Goal: Check status: Check status

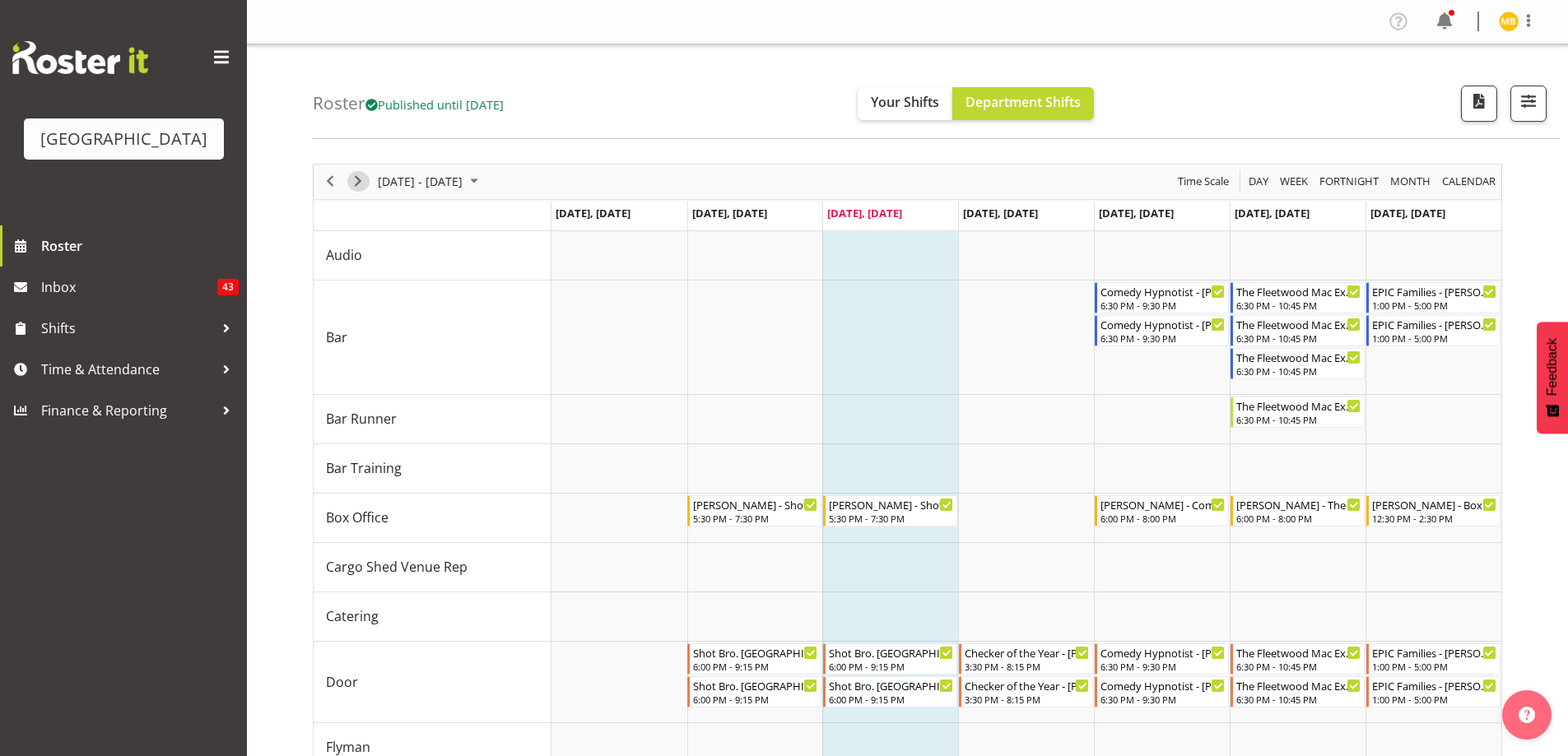
click at [365, 181] on span "Next" at bounding box center [358, 181] width 19 height 20
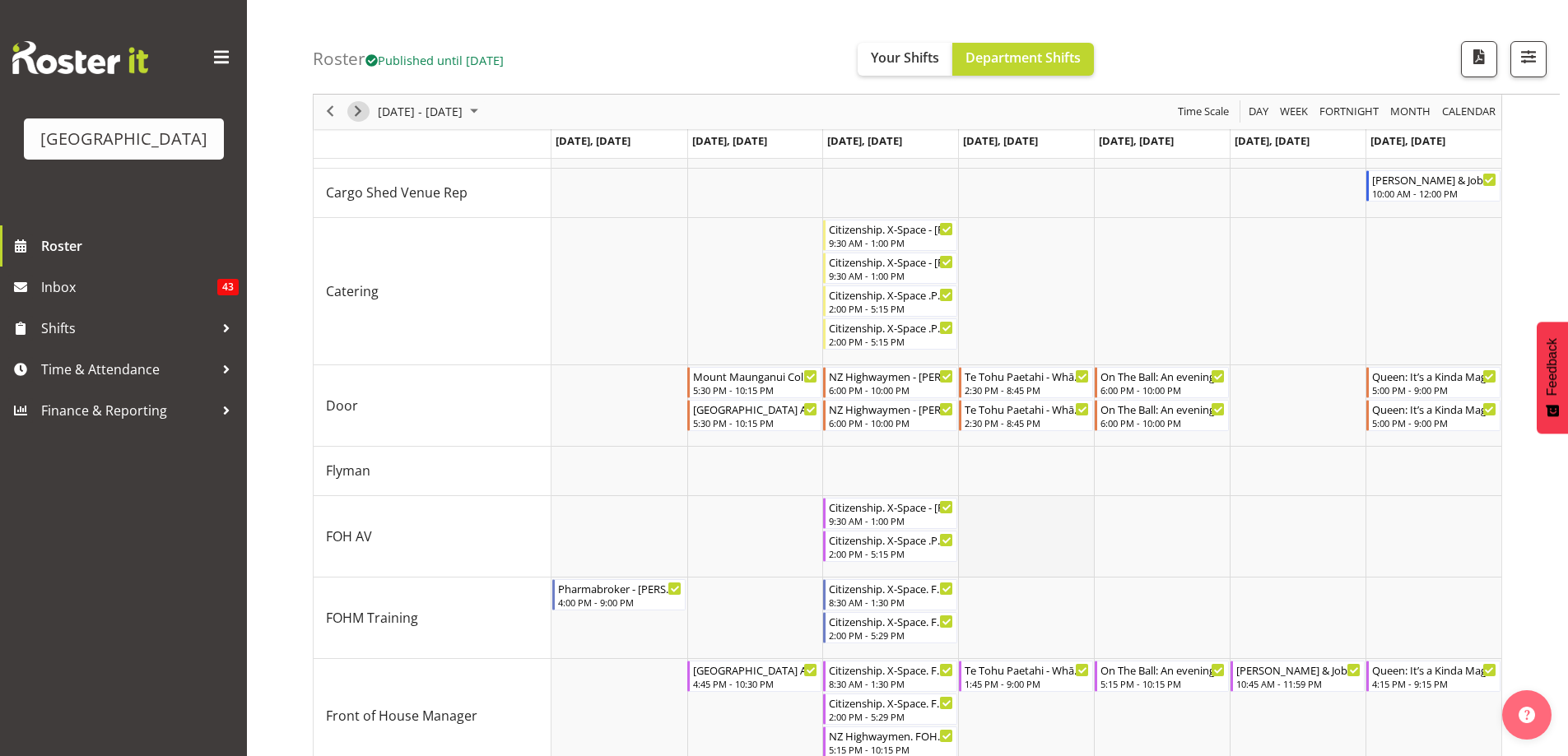
scroll to position [411, 0]
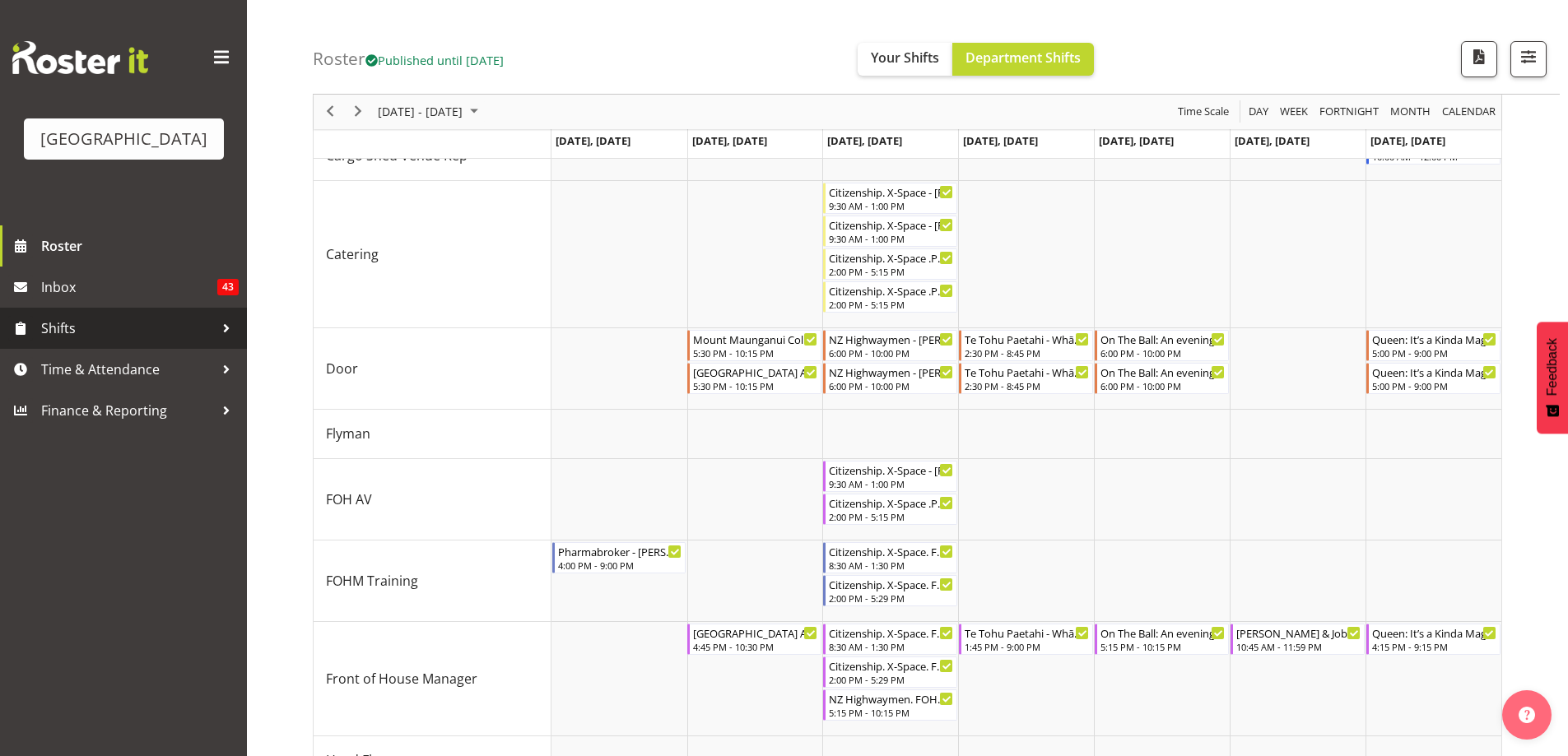
click at [80, 341] on span "Shifts" at bounding box center [127, 328] width 173 height 25
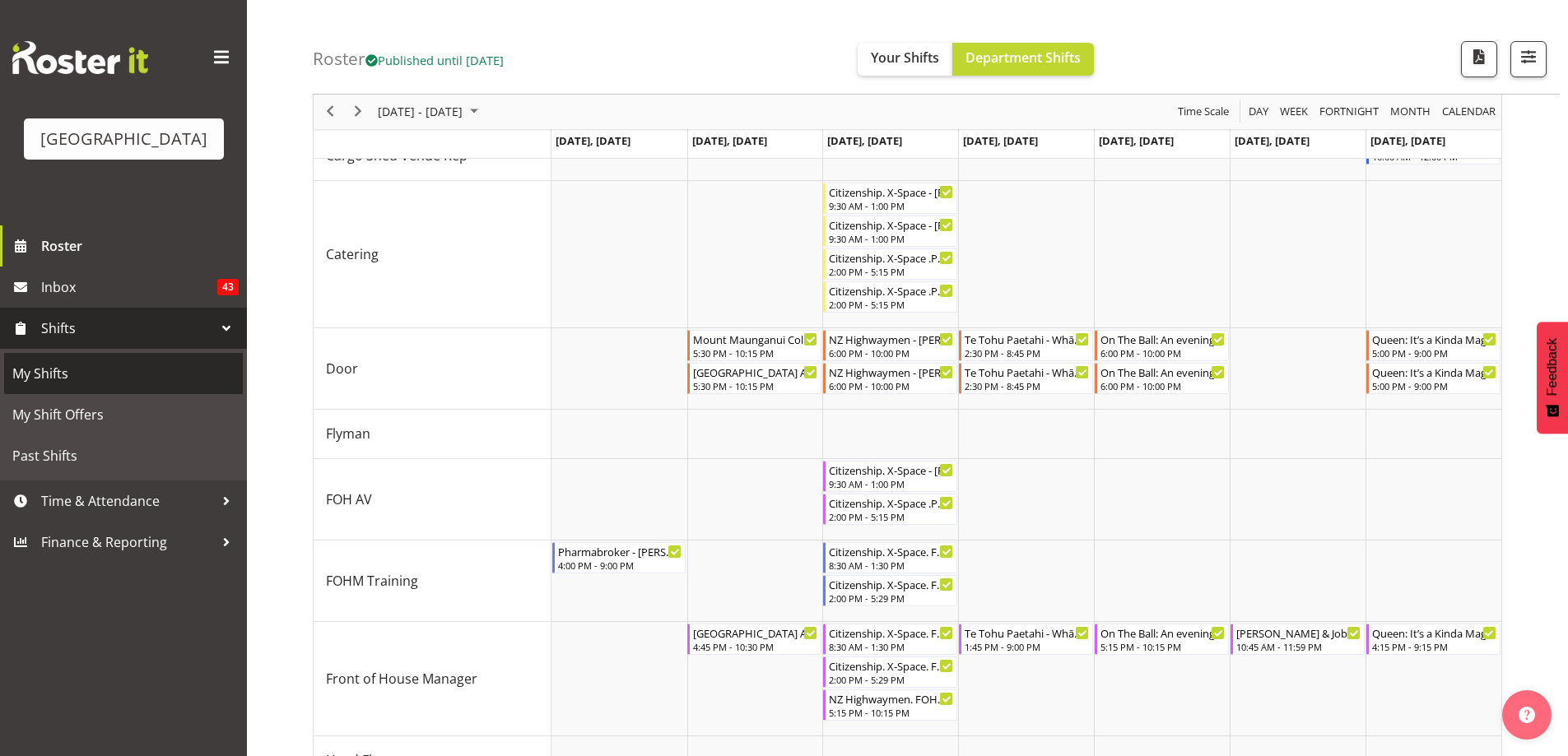
click at [47, 385] on span "My Shifts" at bounding box center [123, 373] width 222 height 25
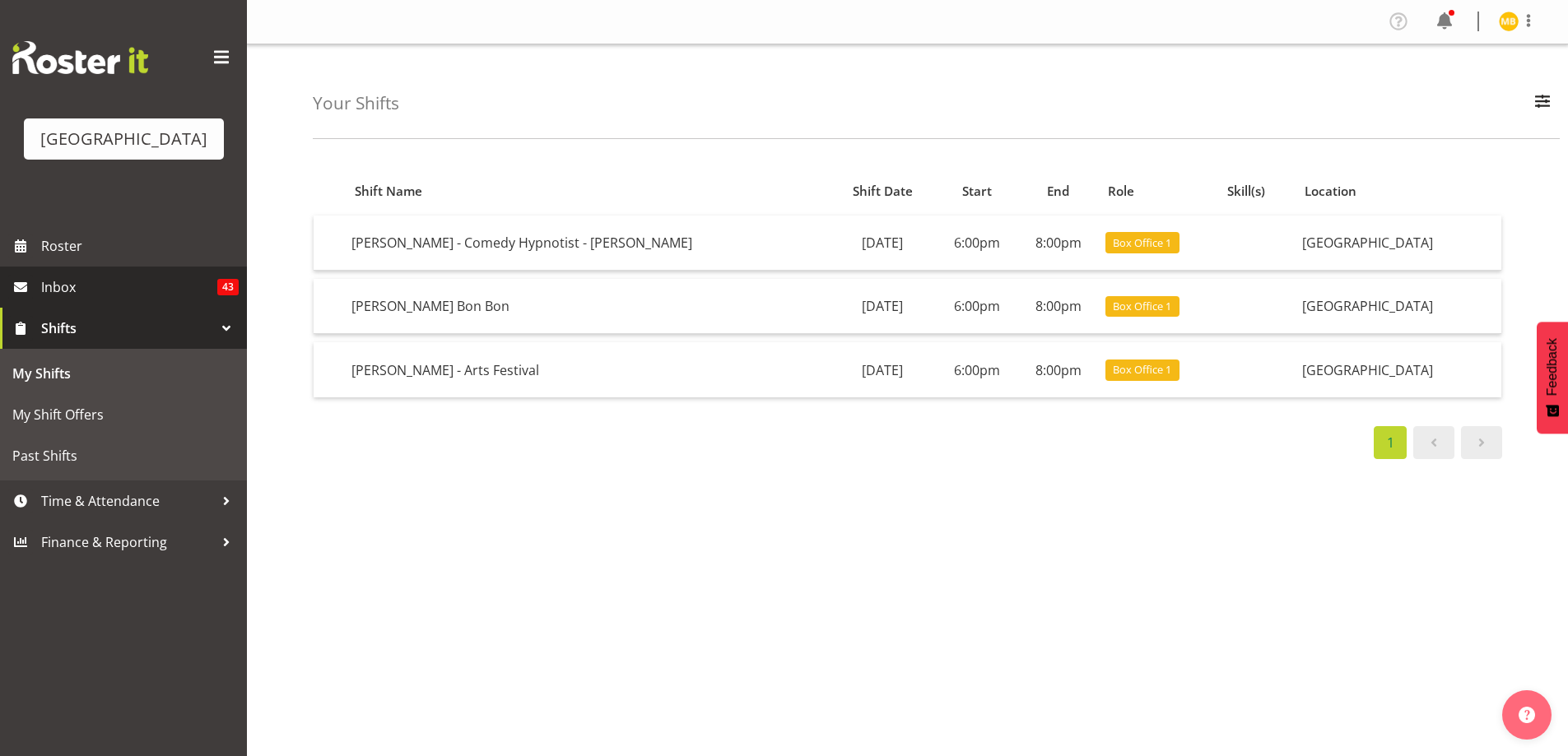
click at [94, 299] on span "Inbox" at bounding box center [129, 287] width 177 height 25
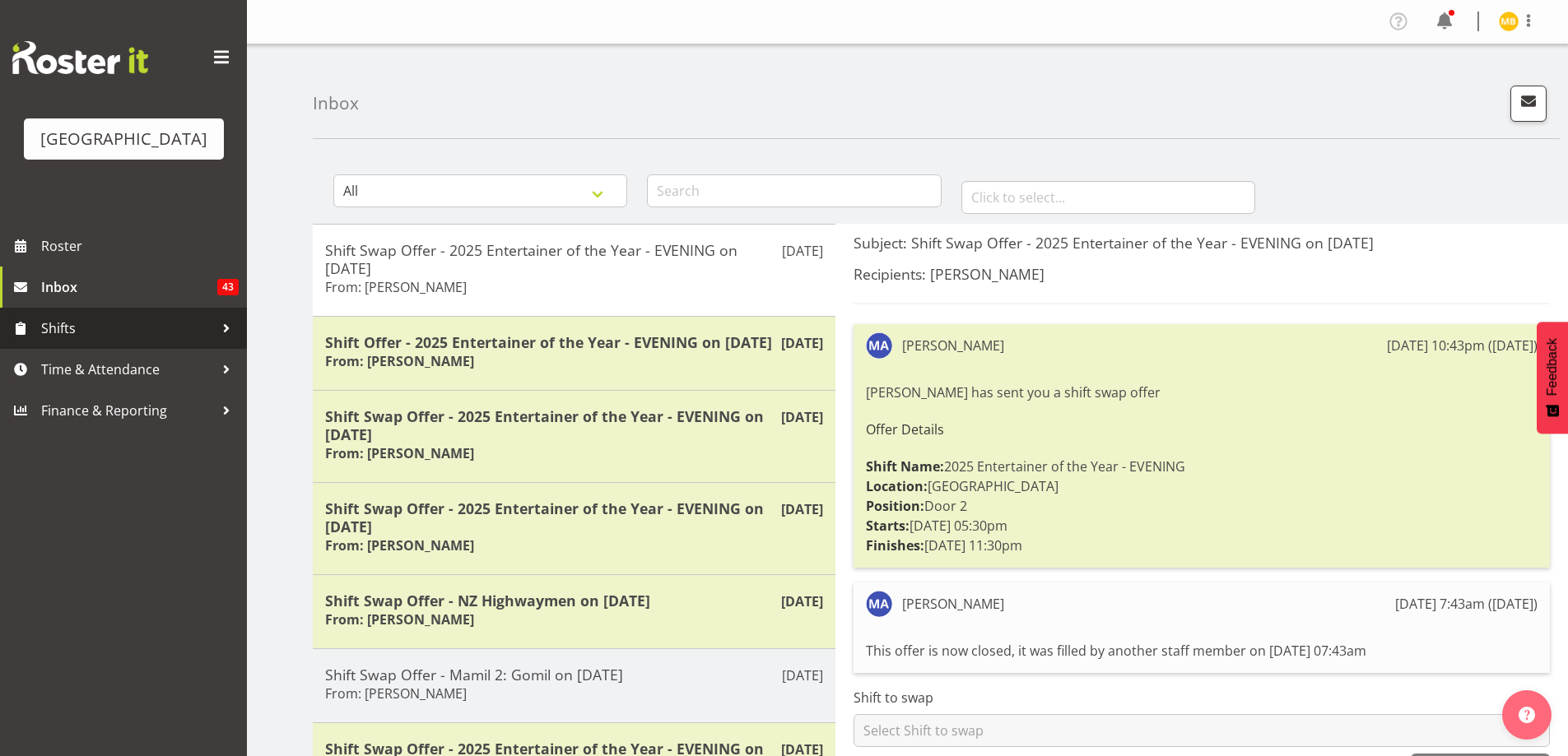
click at [66, 341] on span "Shifts" at bounding box center [127, 328] width 173 height 25
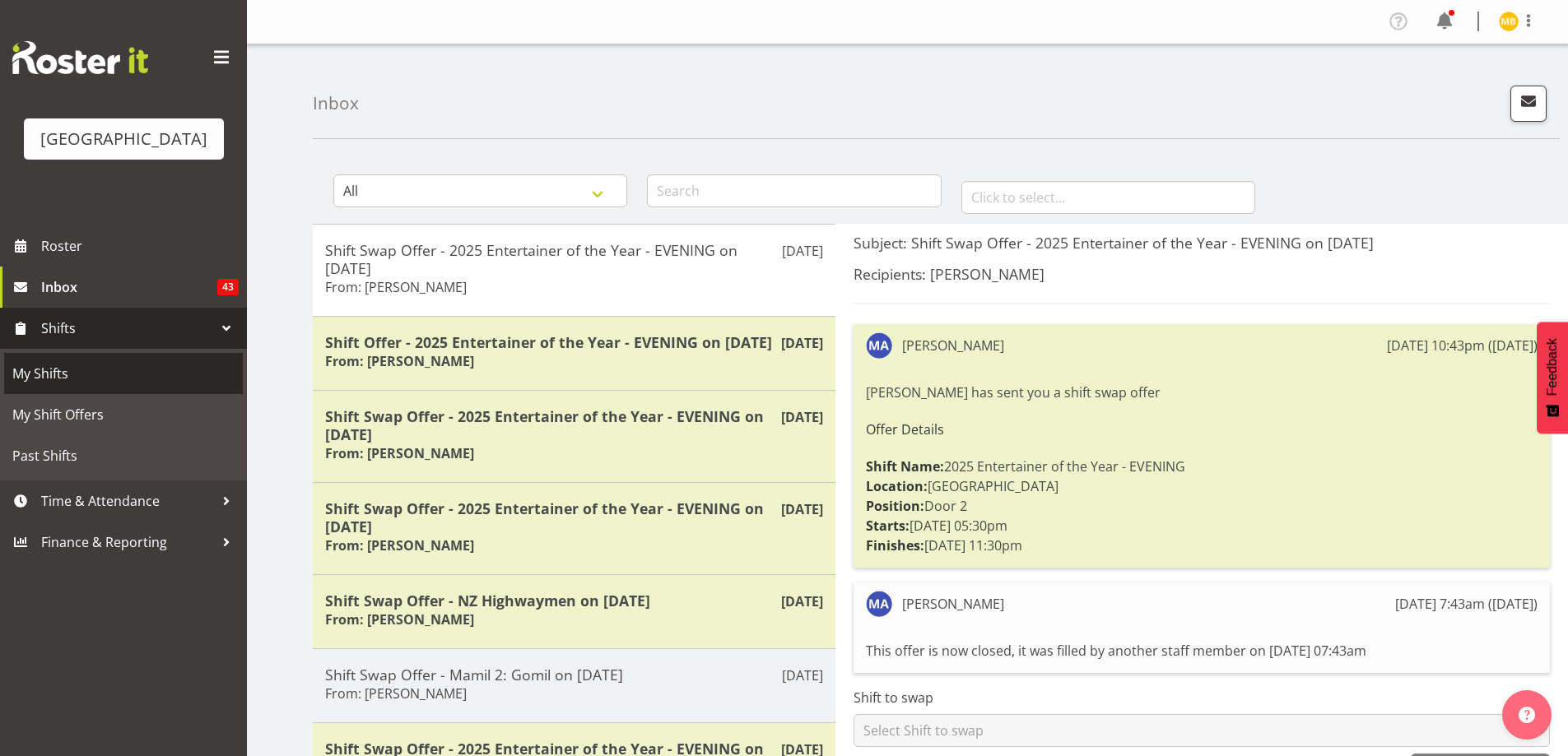
click at [72, 385] on span "My Shifts" at bounding box center [123, 373] width 222 height 25
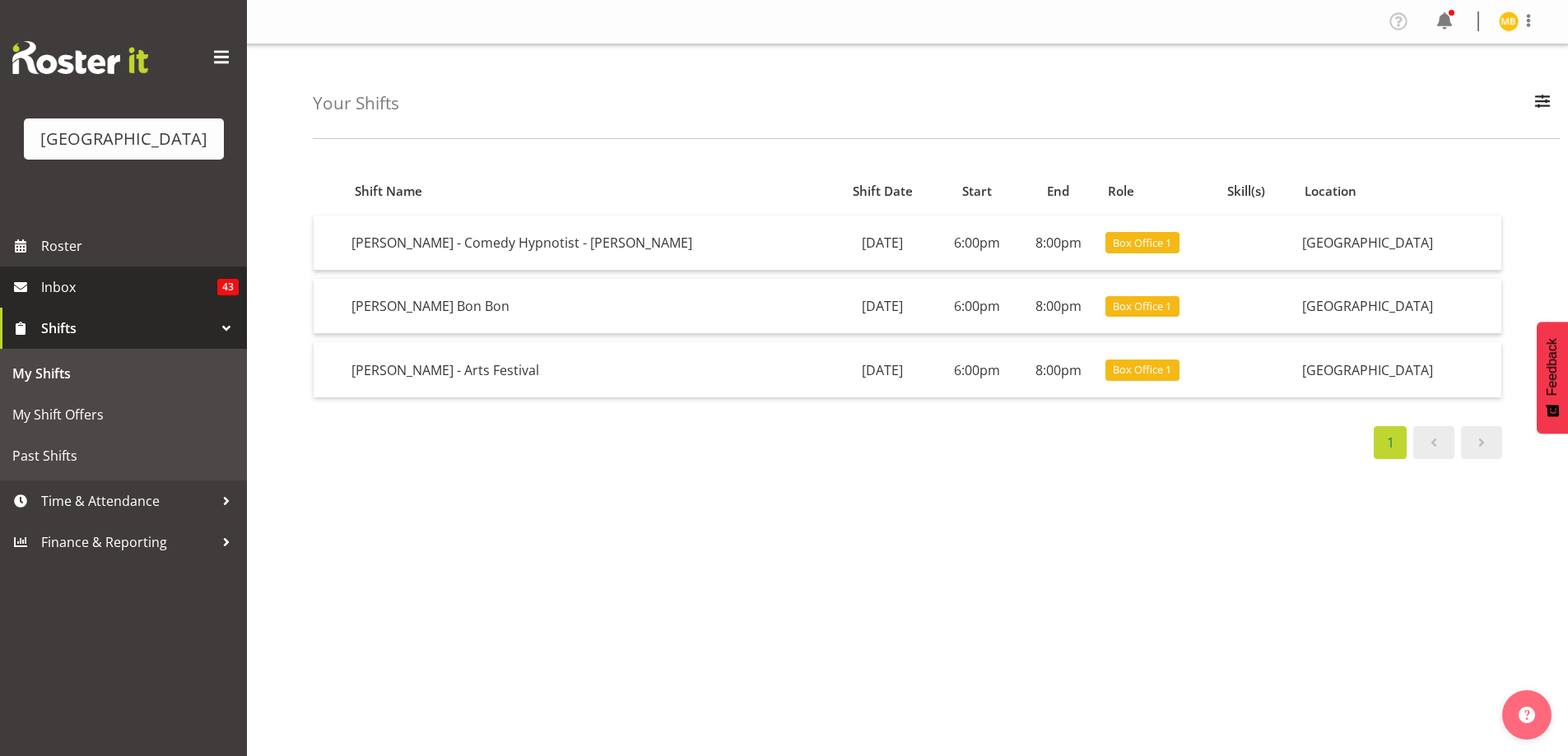
click at [98, 299] on span "Inbox" at bounding box center [129, 287] width 177 height 25
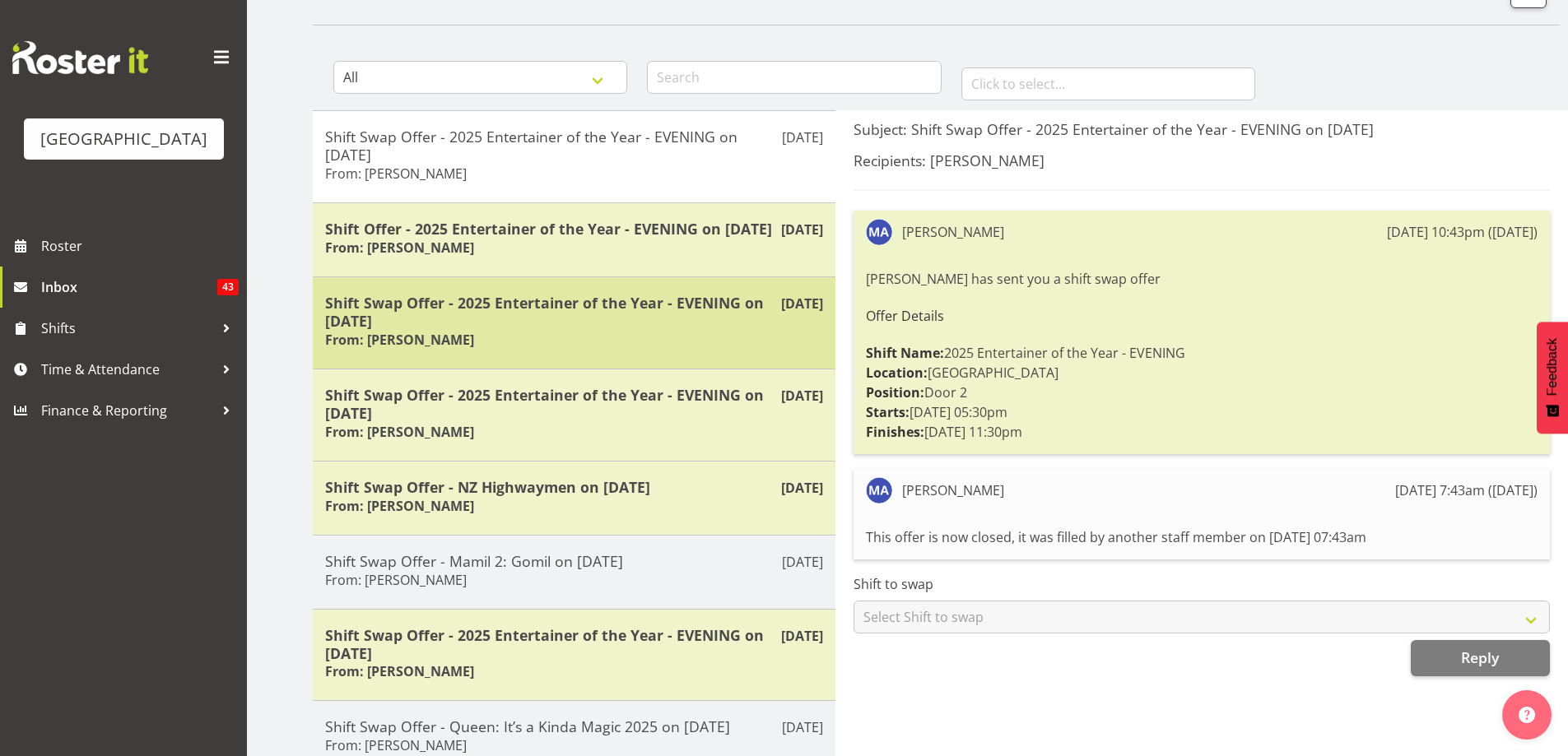
scroll to position [274, 0]
